Goal: Transaction & Acquisition: Register for event/course

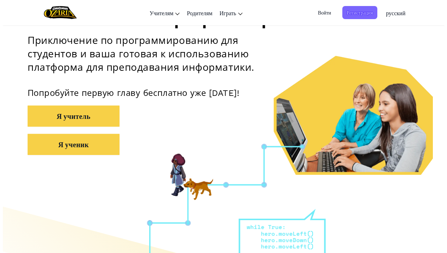
scroll to position [106, 0]
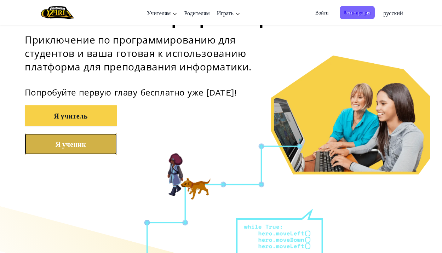
click at [91, 151] on button "Я ученик" at bounding box center [71, 143] width 92 height 21
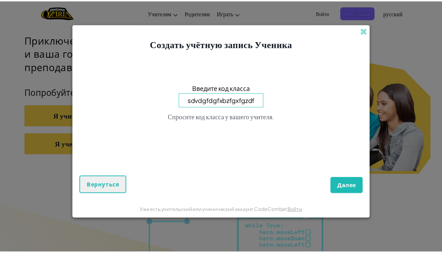
scroll to position [0, 0]
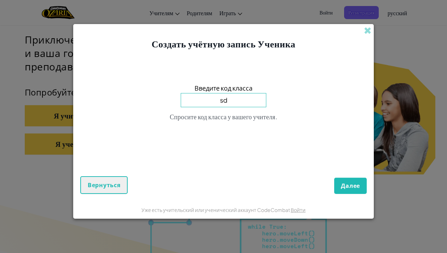
type input "s"
click at [362, 28] on div "Создать учётную запись Ученика" at bounding box center [223, 37] width 301 height 27
click at [366, 28] on span at bounding box center [367, 30] width 7 height 7
